Goal: Information Seeking & Learning: Learn about a topic

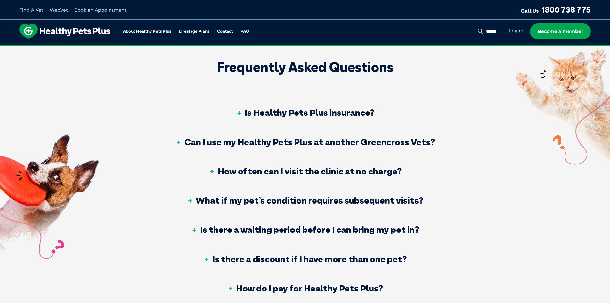
scroll to position [192, 0]
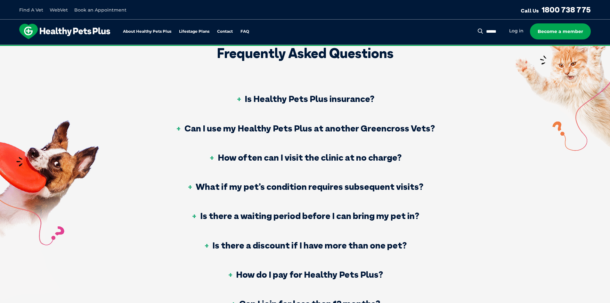
click at [375, 156] on h3 "How often can I visit the clinic at no charge?" at bounding box center [305, 157] width 193 height 9
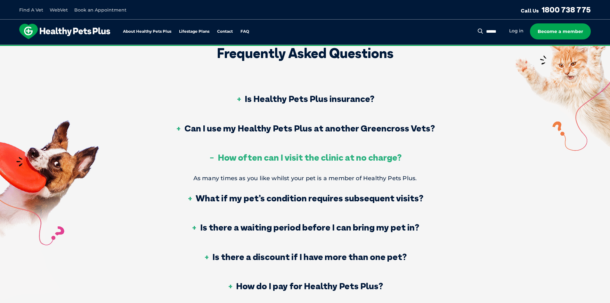
click at [375, 156] on h3 "How often can I visit the clinic at no charge?" at bounding box center [305, 157] width 193 height 9
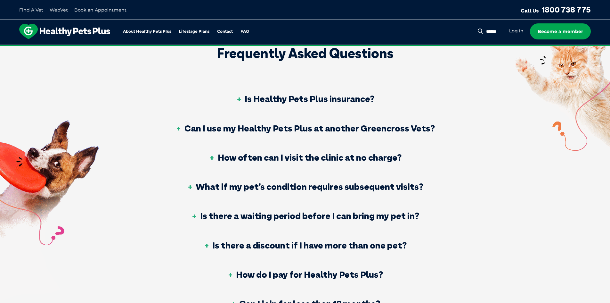
click at [385, 190] on h3 "What if my pet’s condition requires subsequent visits?" at bounding box center [305, 186] width 237 height 9
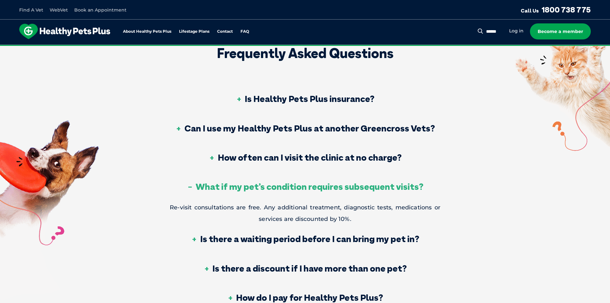
click at [385, 190] on h3 "What if my pet’s condition requires subsequent visits?" at bounding box center [305, 186] width 237 height 9
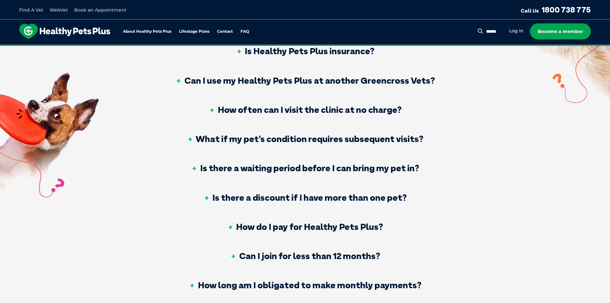
scroll to position [256, 0]
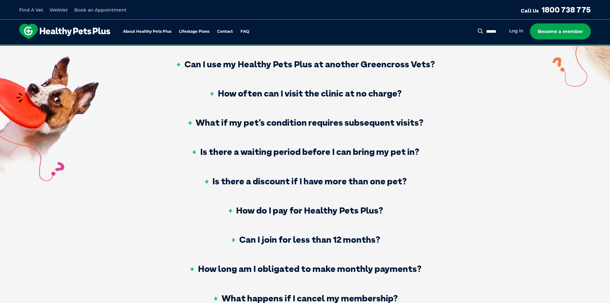
click at [387, 181] on h3 "Is there a discount if I have more than one pet?" at bounding box center [304, 181] width 203 height 9
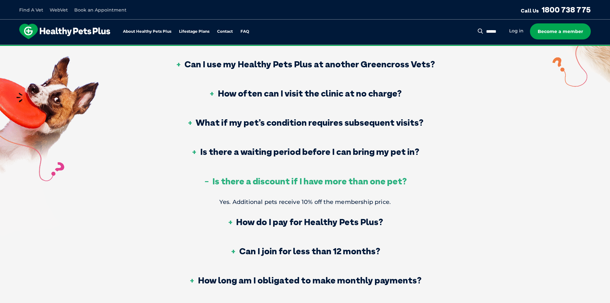
click at [387, 181] on h3 "Is there a discount if I have more than one pet?" at bounding box center [304, 181] width 203 height 9
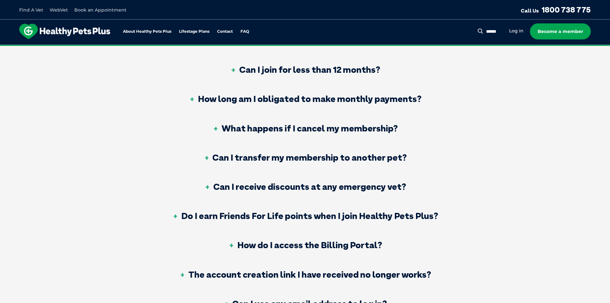
scroll to position [449, 0]
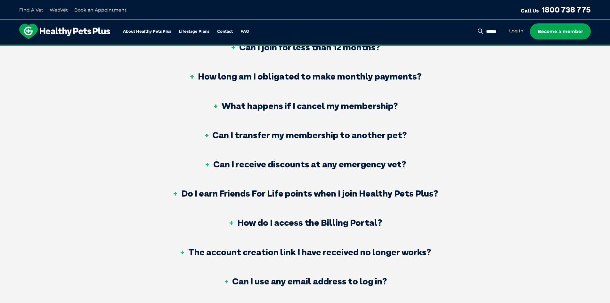
click at [407, 197] on h3 "Do I earn Friends For Life points when I join Healthy Pets Plus?" at bounding box center [305, 193] width 266 height 9
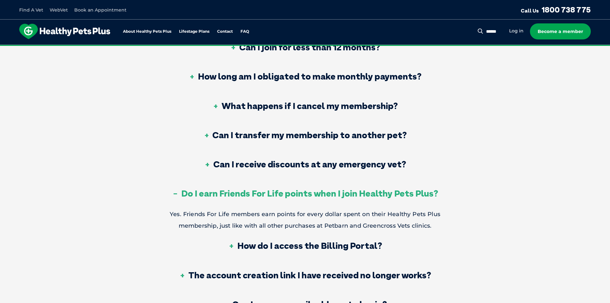
click at [407, 197] on h3 "Do I earn Friends For Life points when I join Healthy Pets Plus?" at bounding box center [305, 193] width 266 height 9
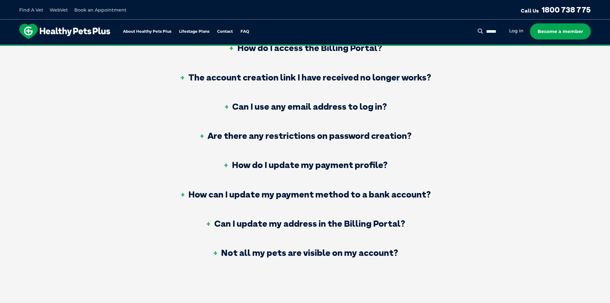
scroll to position [641, 0]
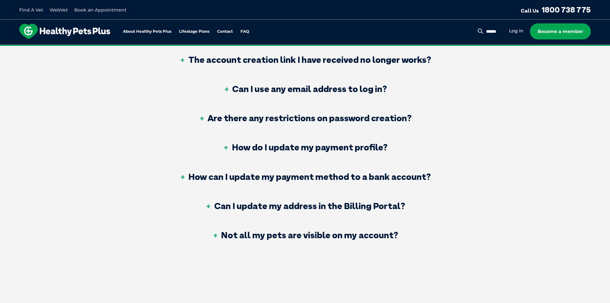
click at [381, 235] on h3 "Not all my pets are visible on my account?" at bounding box center [305, 234] width 186 height 9
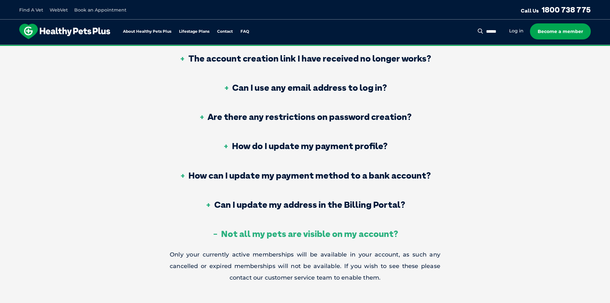
scroll to position [673, 0]
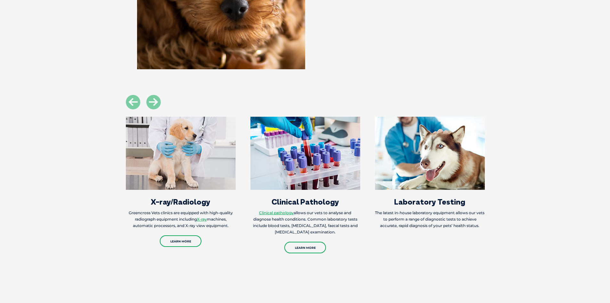
scroll to position [705, 0]
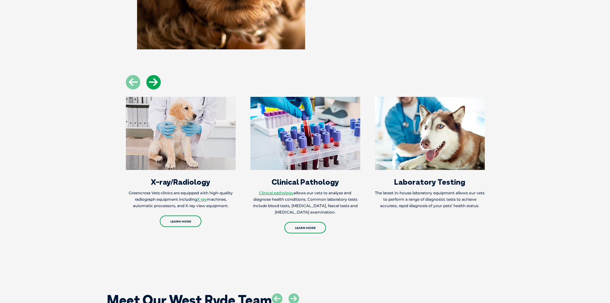
click at [155, 87] on icon at bounding box center [153, 82] width 14 height 14
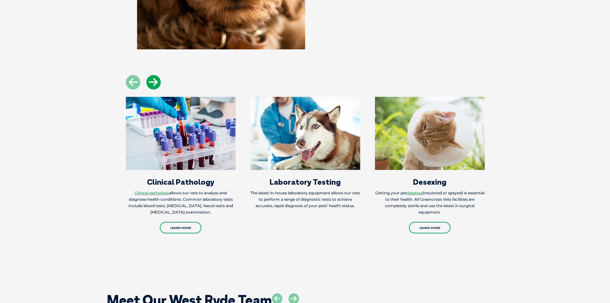
click at [155, 87] on icon at bounding box center [153, 82] width 14 height 14
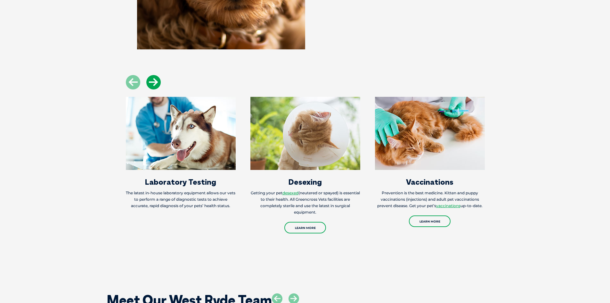
click at [155, 87] on icon at bounding box center [153, 82] width 14 height 14
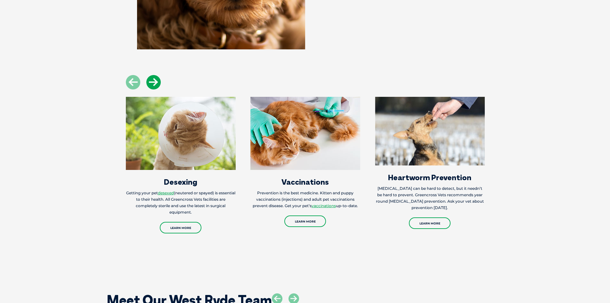
click at [155, 87] on icon at bounding box center [153, 82] width 14 height 14
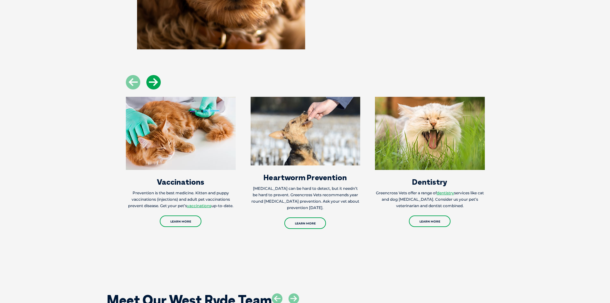
click at [155, 87] on icon at bounding box center [153, 82] width 14 height 14
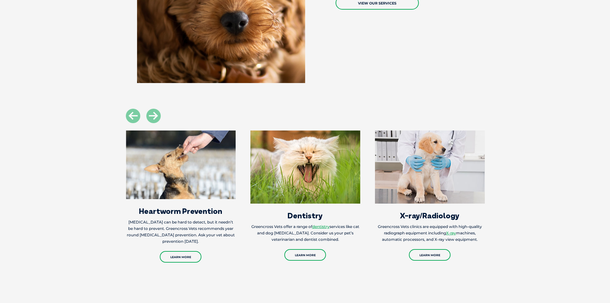
scroll to position [609, 0]
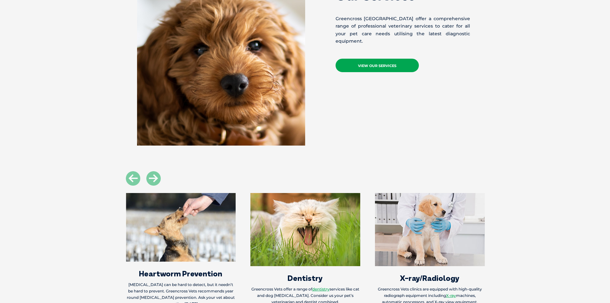
click at [397, 61] on link "View Our Services" at bounding box center [377, 65] width 83 height 13
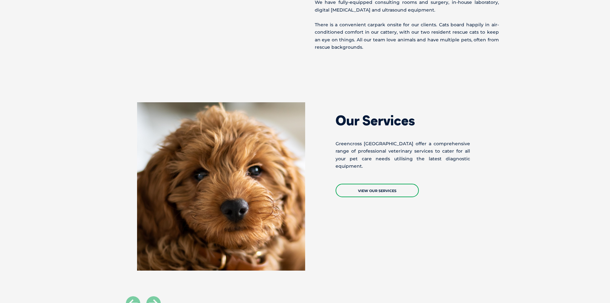
scroll to position [416, 0]
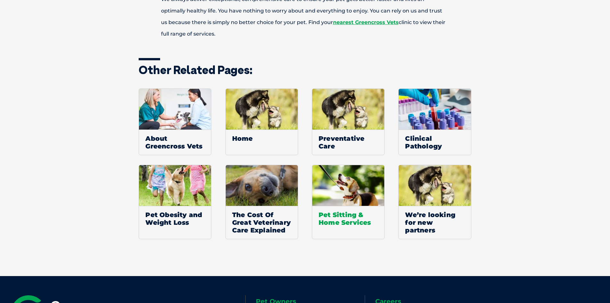
scroll to position [481, 0]
